Goal: Transaction & Acquisition: Book appointment/travel/reservation

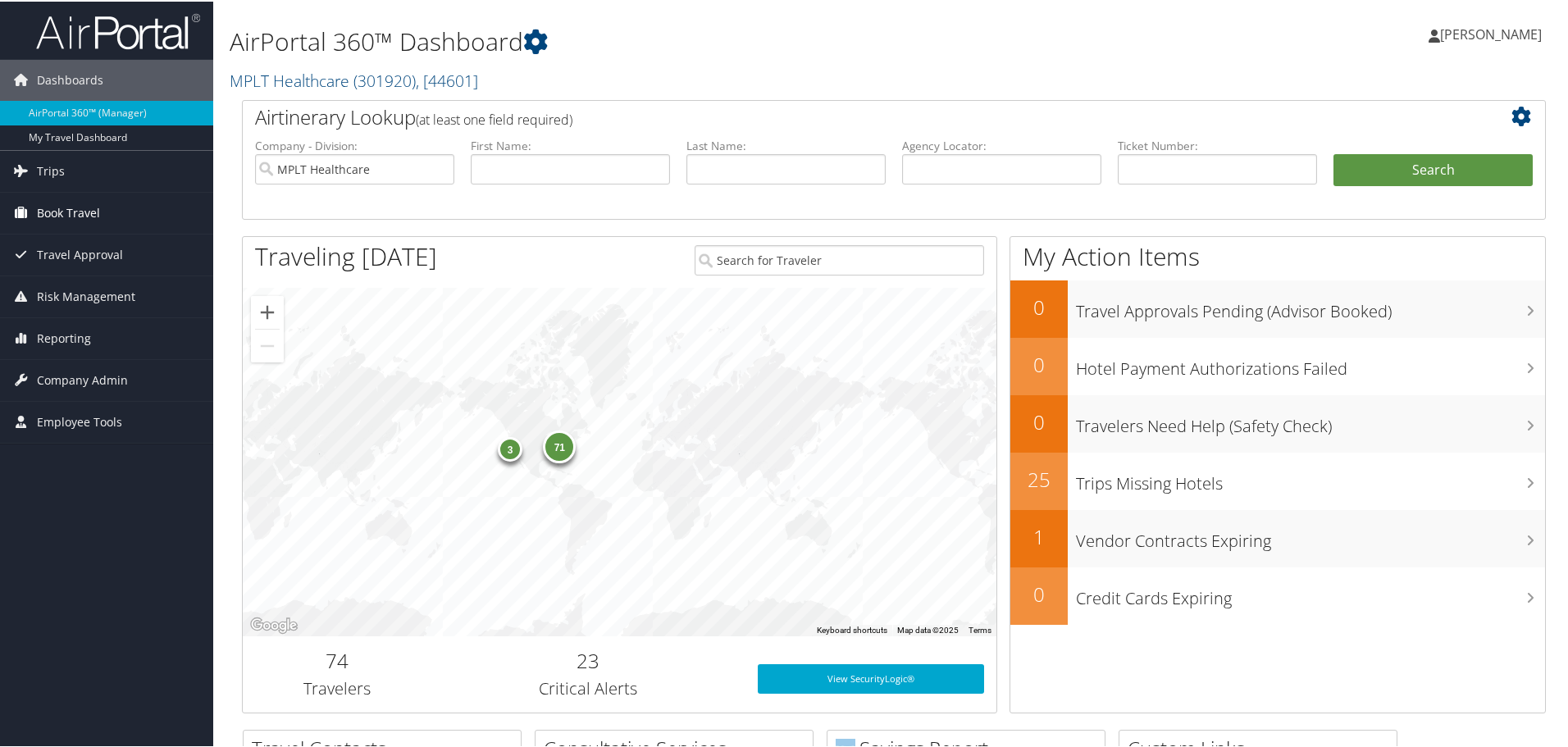
click at [95, 211] on span "Book Travel" at bounding box center [68, 211] width 63 height 41
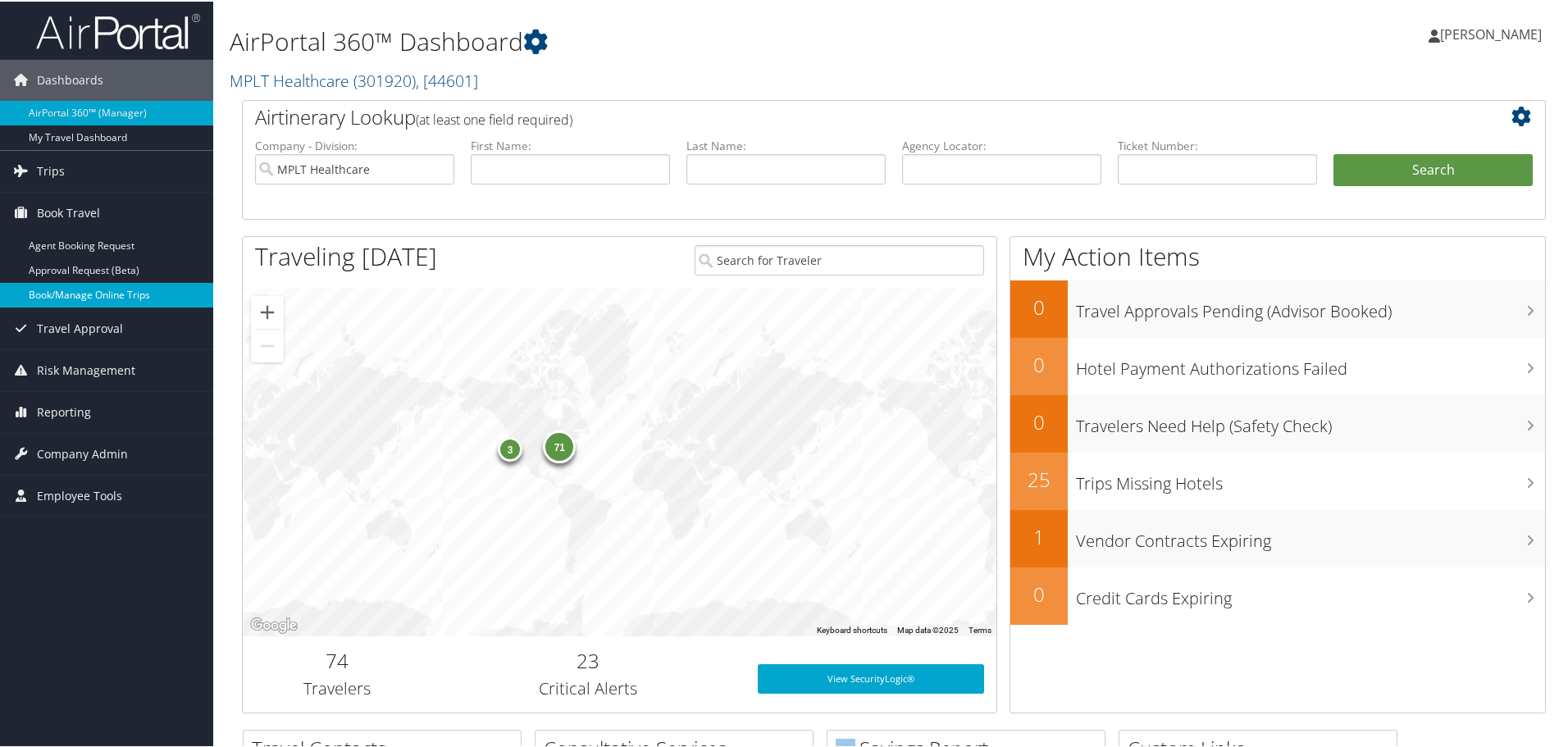
click at [130, 294] on link "Book/Manage Online Trips" at bounding box center [106, 293] width 213 height 25
